Goal: Information Seeking & Learning: Find specific fact

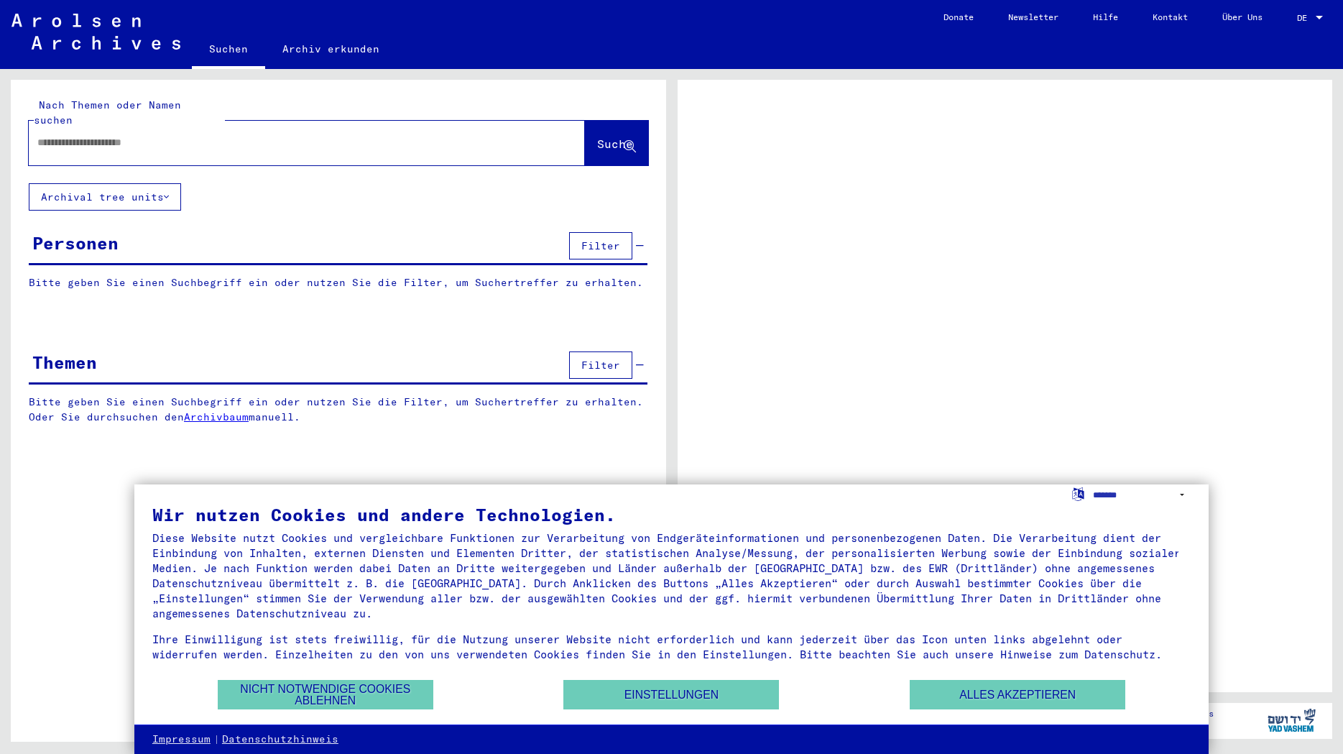
click at [72, 150] on input "text" at bounding box center [293, 142] width 513 height 15
type input "**"
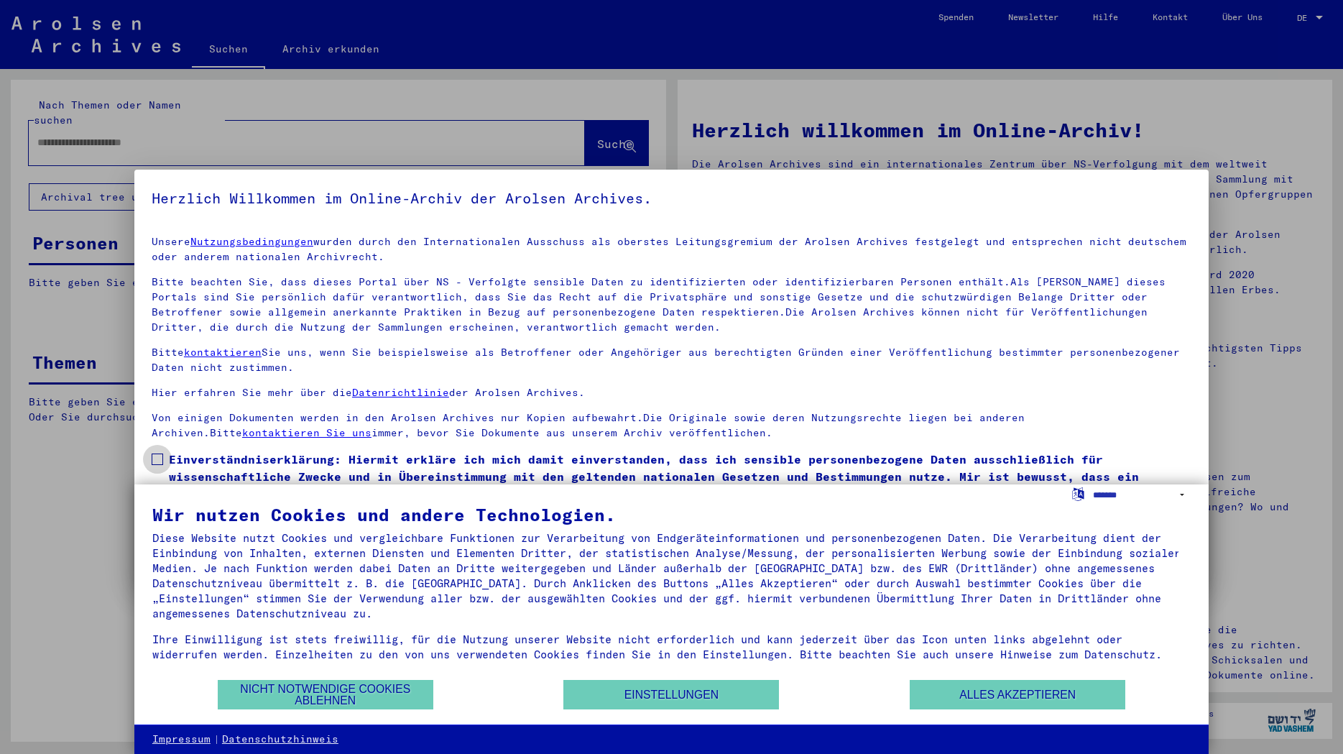
click at [161, 458] on span at bounding box center [157, 458] width 11 height 11
click at [329, 691] on button "Nicht notwendige Cookies ablehnen" at bounding box center [326, 694] width 216 height 29
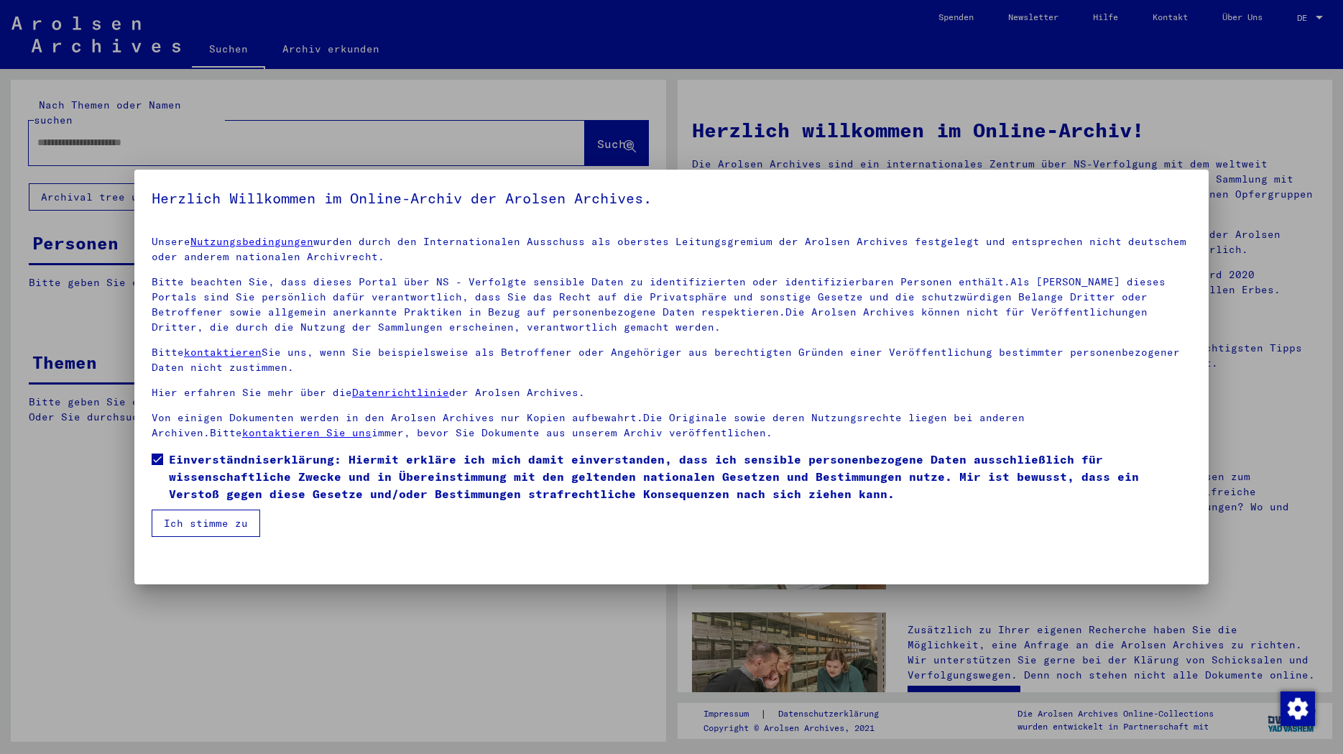
click at [188, 526] on button "Ich stimme zu" at bounding box center [206, 523] width 109 height 27
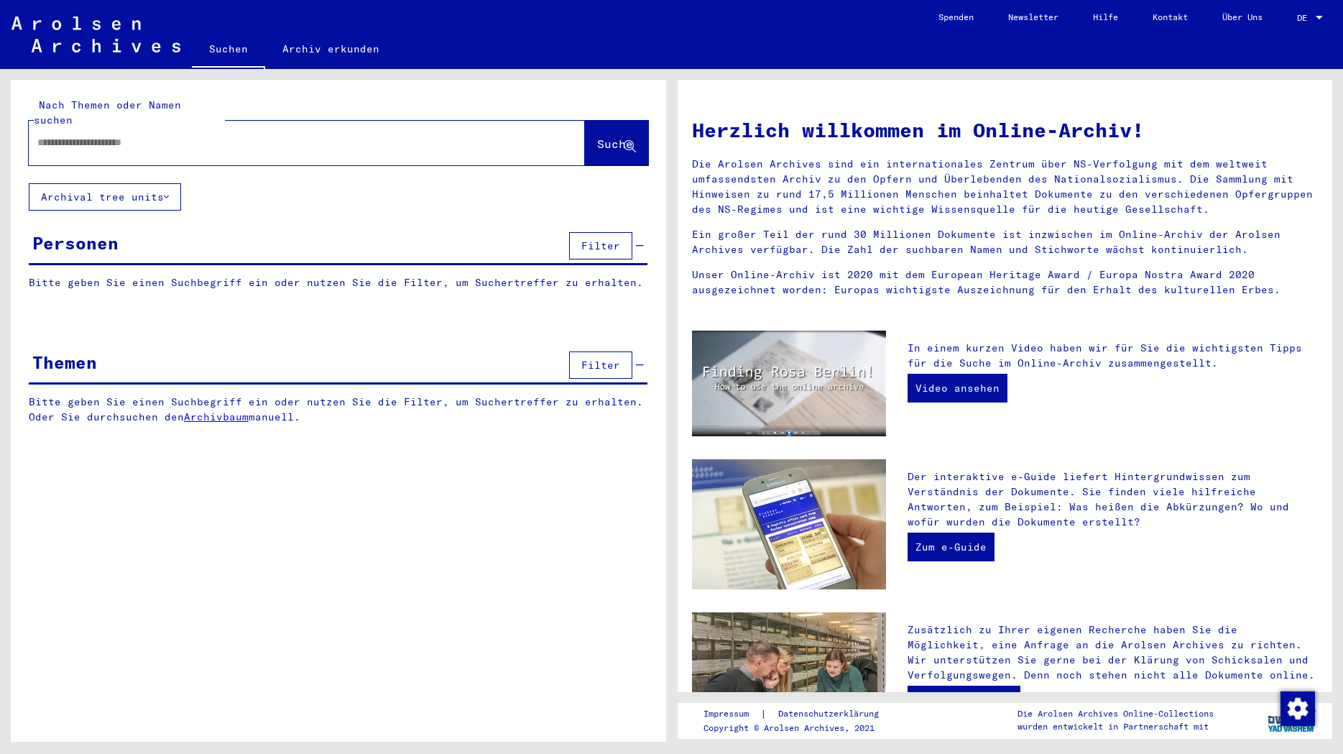
click at [77, 150] on input "text" at bounding box center [289, 142] width 504 height 15
type input "********"
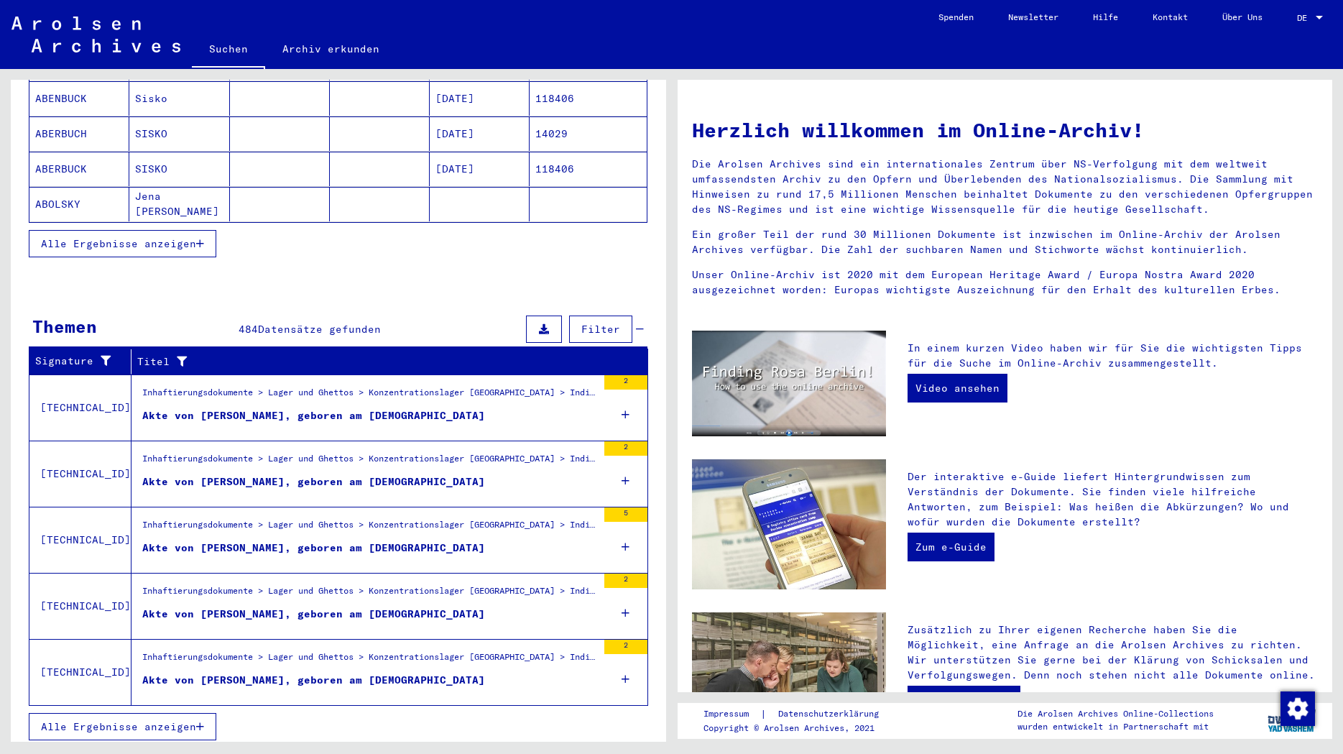
scroll to position [14, 0]
click at [149, 729] on span "Alle Ergebnisse anzeigen" at bounding box center [118, 726] width 155 height 13
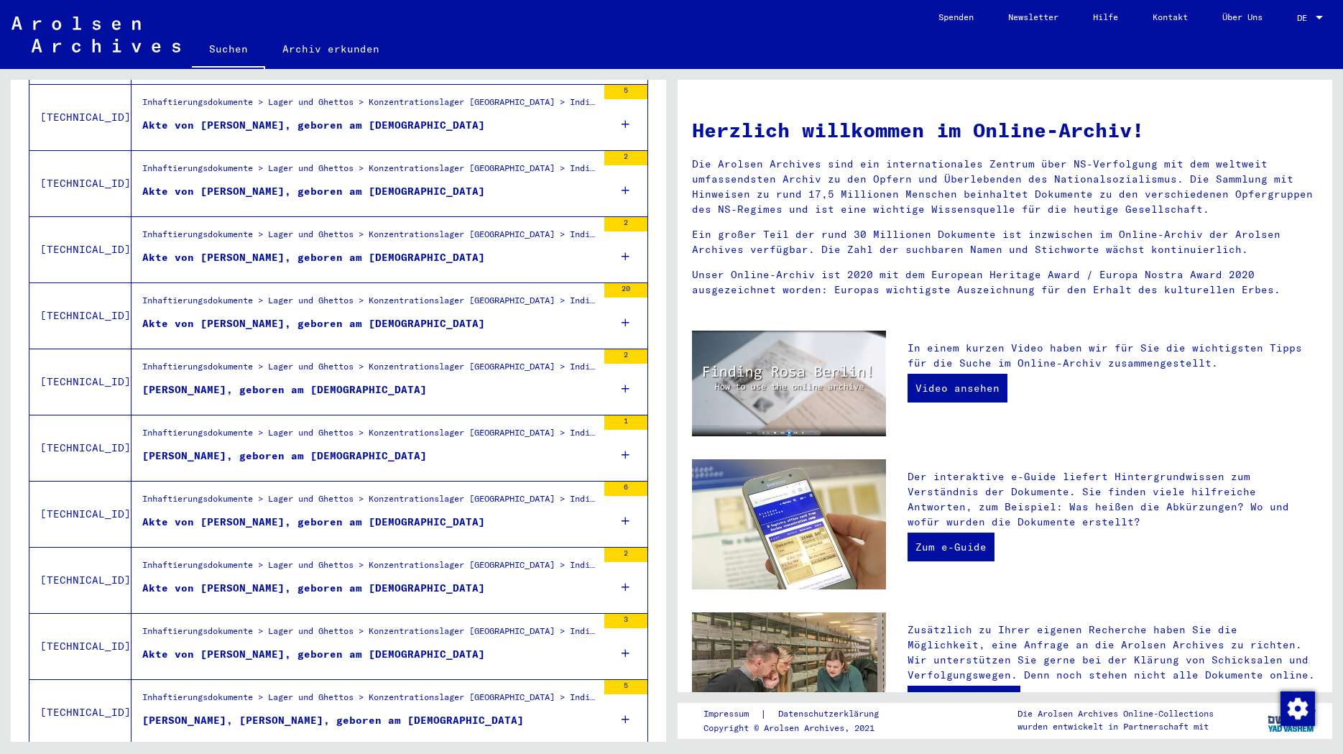
scroll to position [338, 0]
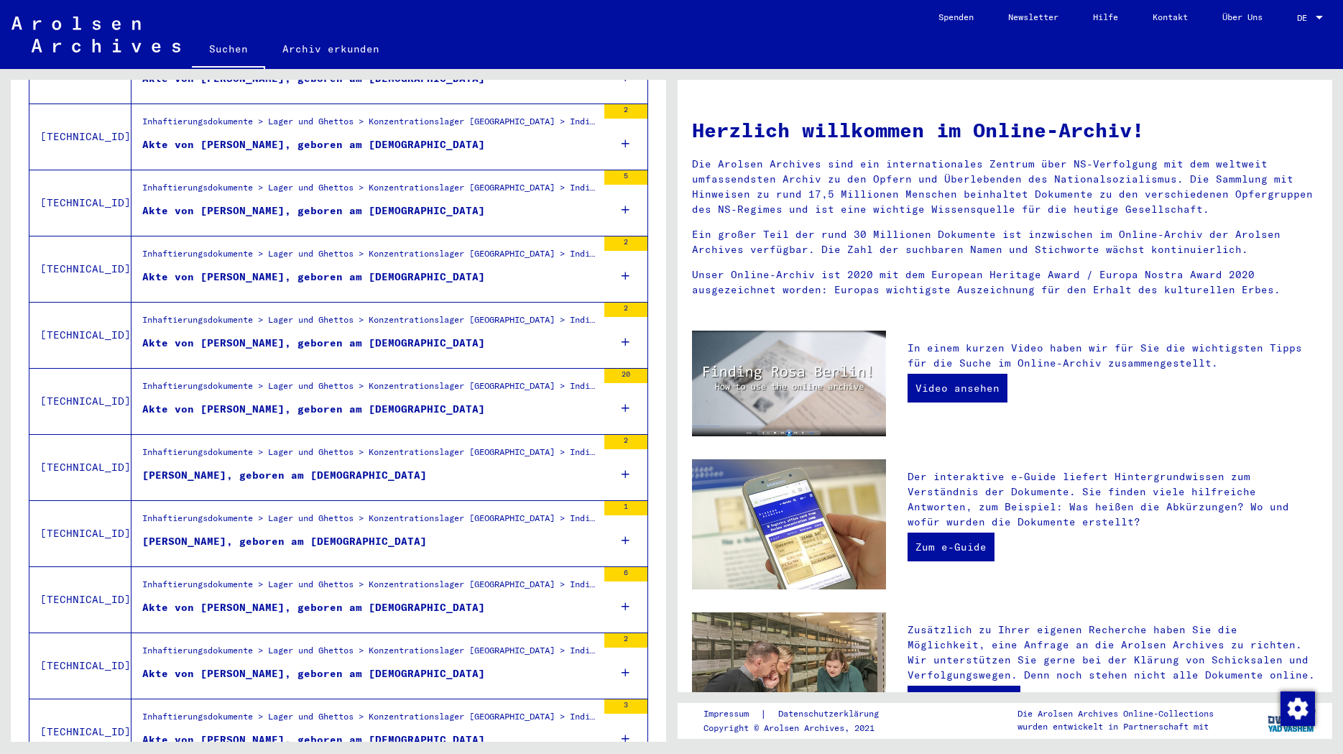
click at [267, 275] on div "Akte von [PERSON_NAME], geboren am [DEMOGRAPHIC_DATA]" at bounding box center [313, 276] width 343 height 15
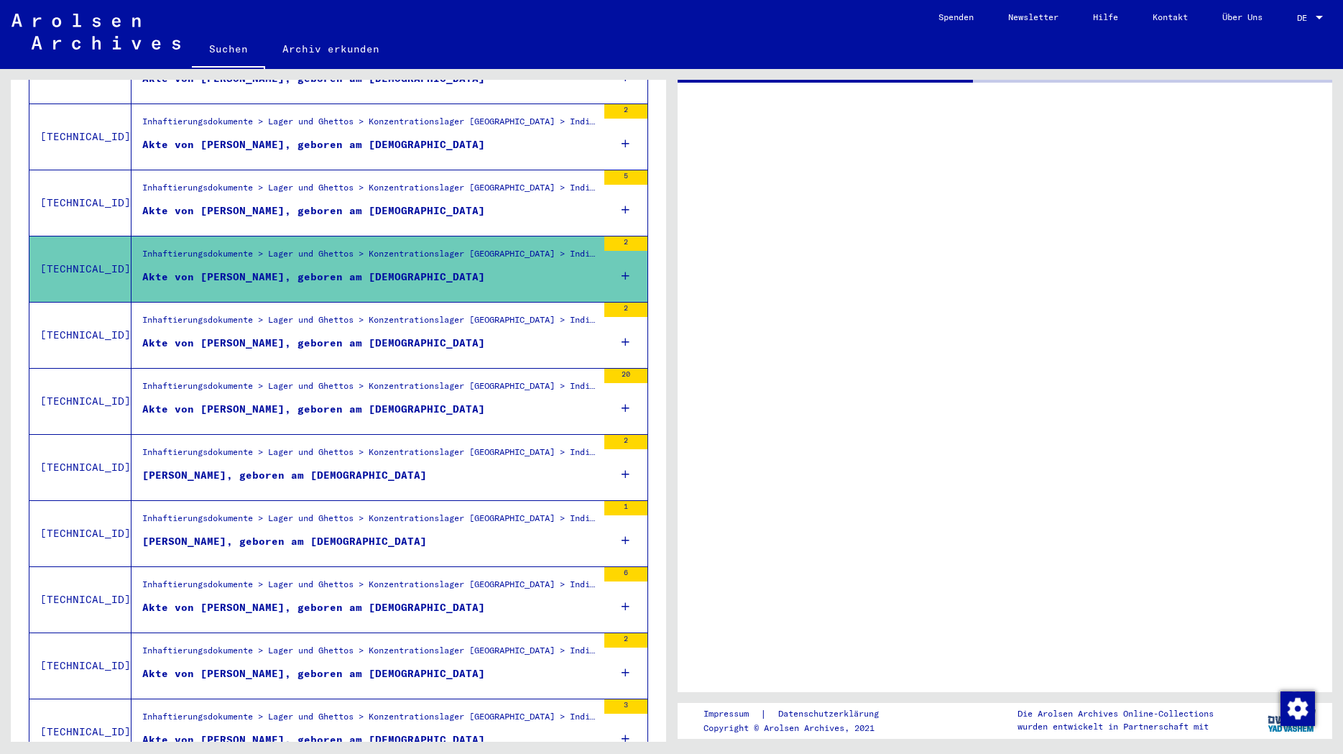
scroll to position [340, 0]
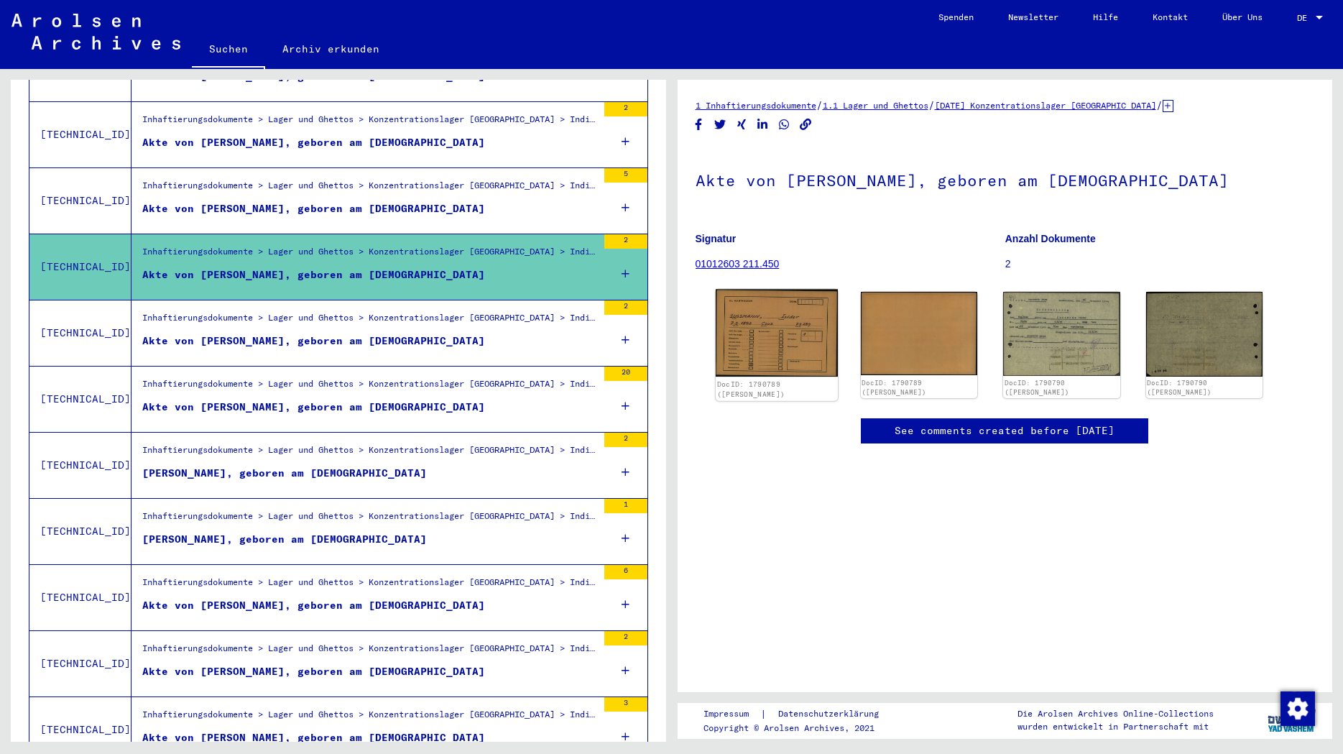
click at [763, 329] on img at bounding box center [776, 334] width 122 height 88
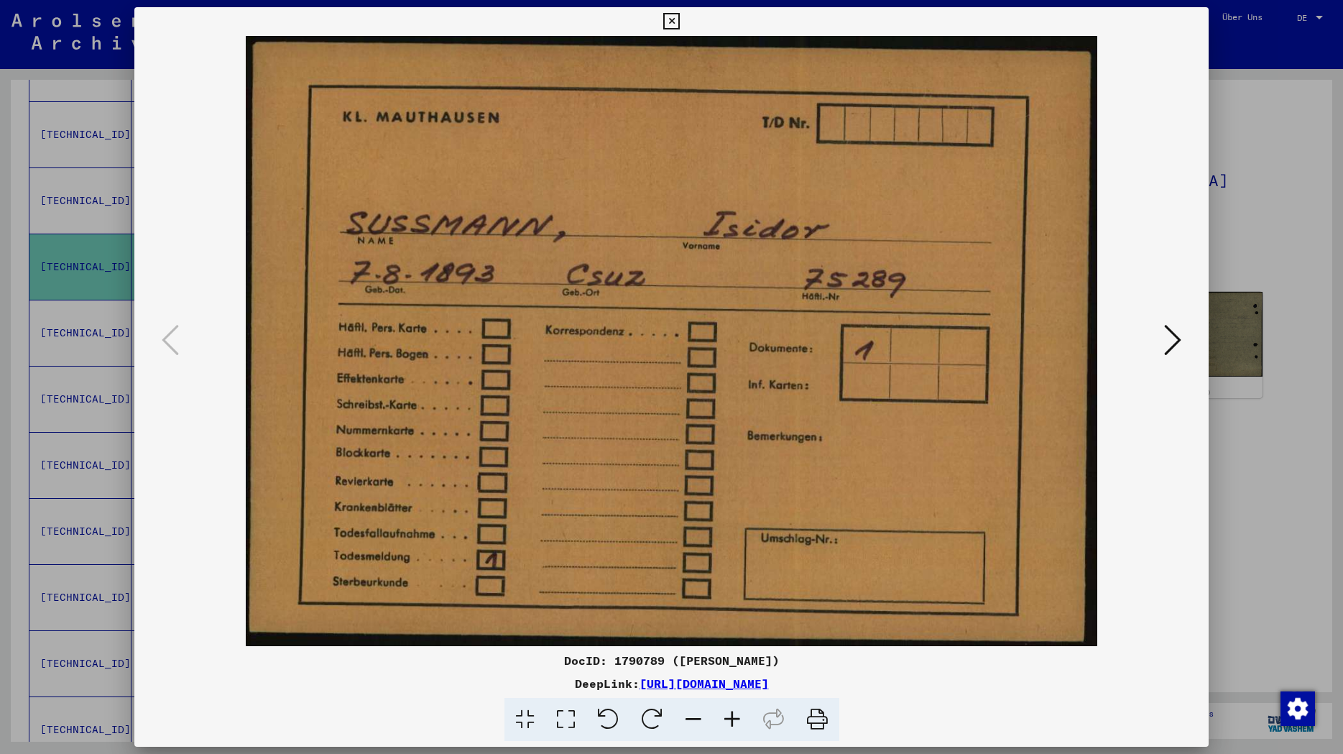
click at [763, 329] on img at bounding box center [671, 341] width 977 height 610
click at [839, 736] on icon at bounding box center [818, 720] width 44 height 44
click at [839, 741] on icon at bounding box center [818, 720] width 44 height 44
click at [680, 19] on icon at bounding box center [671, 21] width 17 height 17
